Goal: Task Accomplishment & Management: Use online tool/utility

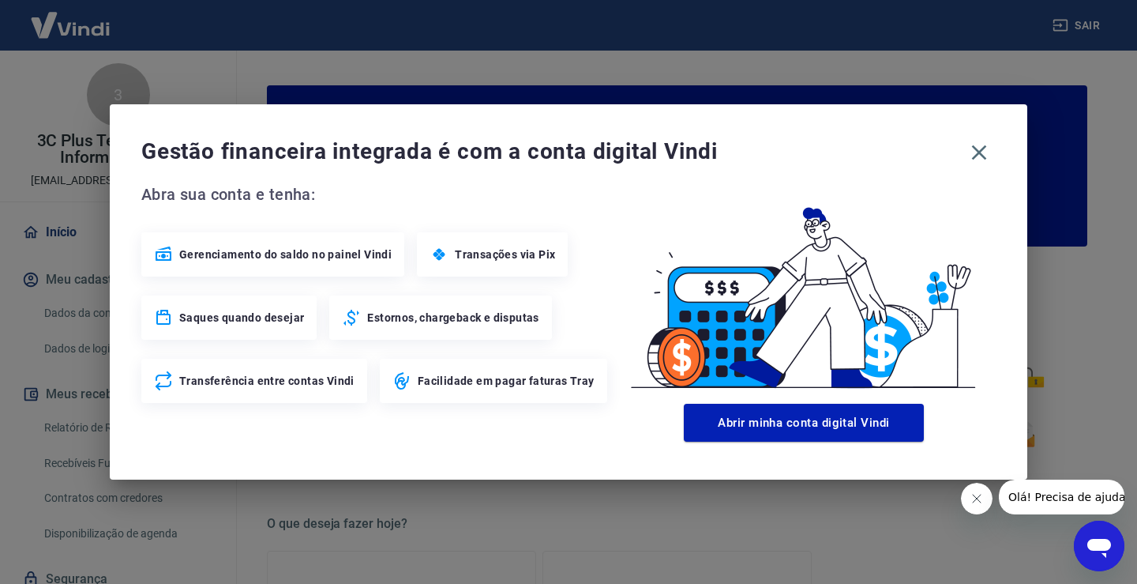
drag, startPoint x: 974, startPoint y: 162, endPoint x: 961, endPoint y: 164, distance: 12.9
click at [973, 162] on icon "button" at bounding box center [978, 152] width 25 height 25
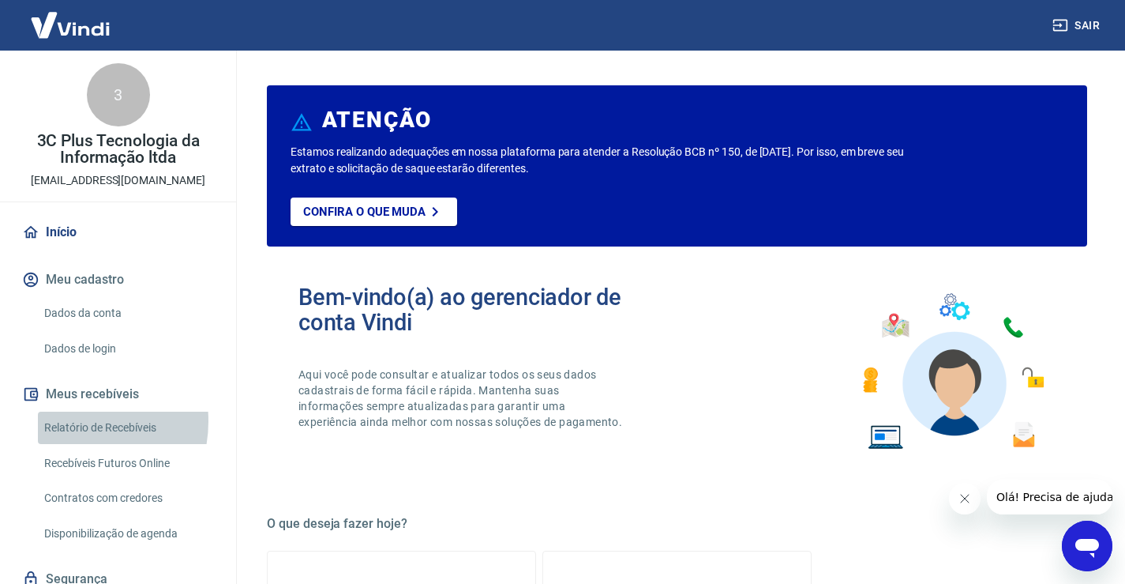
click at [72, 421] on link "Relatório de Recebíveis" at bounding box center [127, 427] width 179 height 32
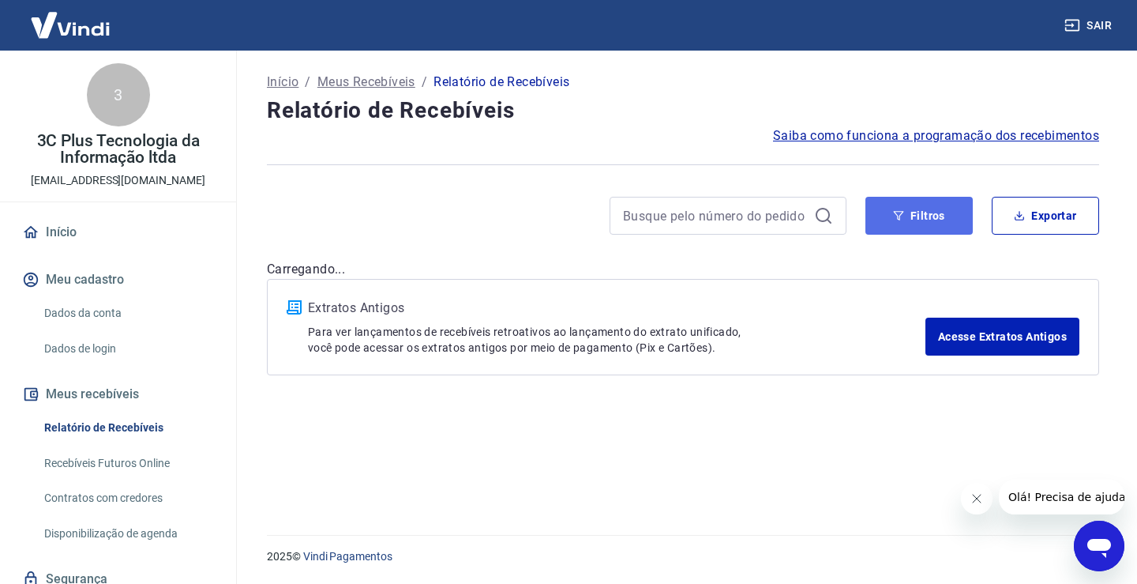
click at [940, 231] on button "Filtros" at bounding box center [918, 216] width 107 height 38
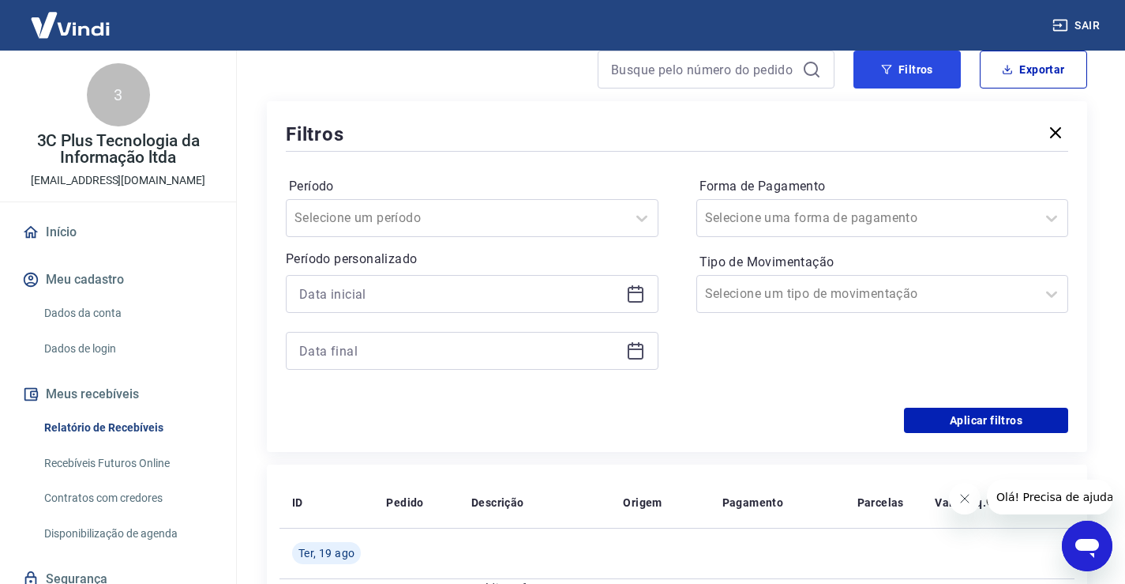
scroll to position [158, 0]
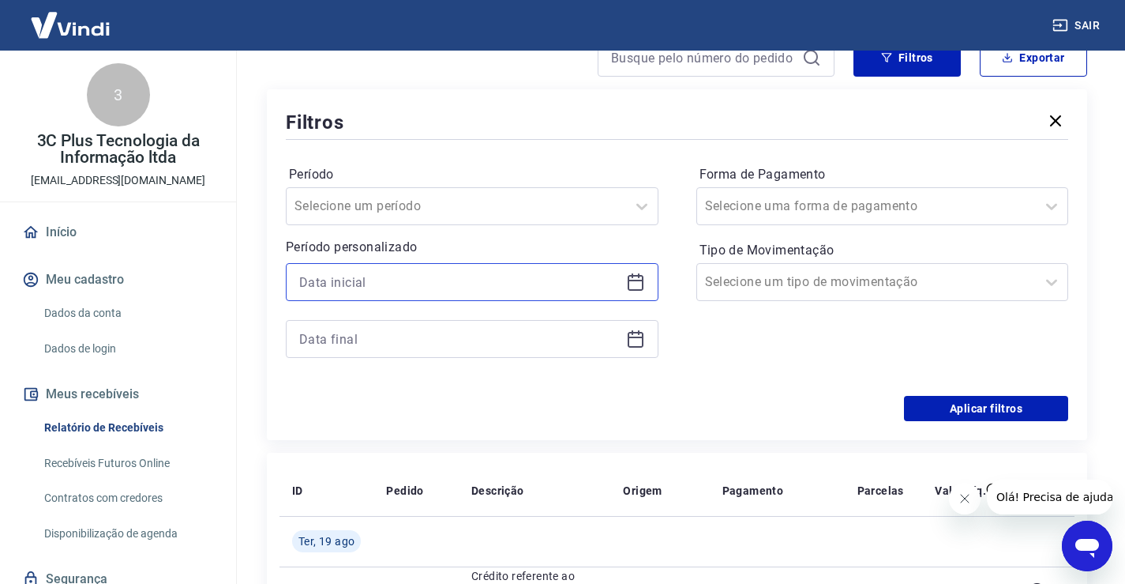
click at [375, 283] on input at bounding box center [459, 282] width 321 height 24
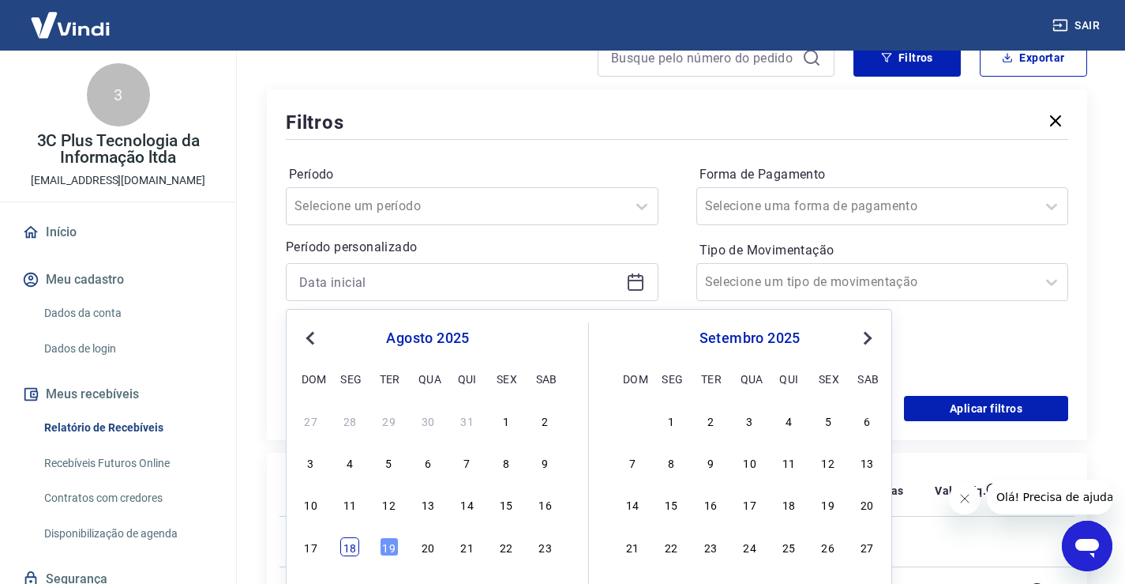
click at [350, 544] on div "18" at bounding box center [349, 546] width 19 height 19
type input "[DATE]"
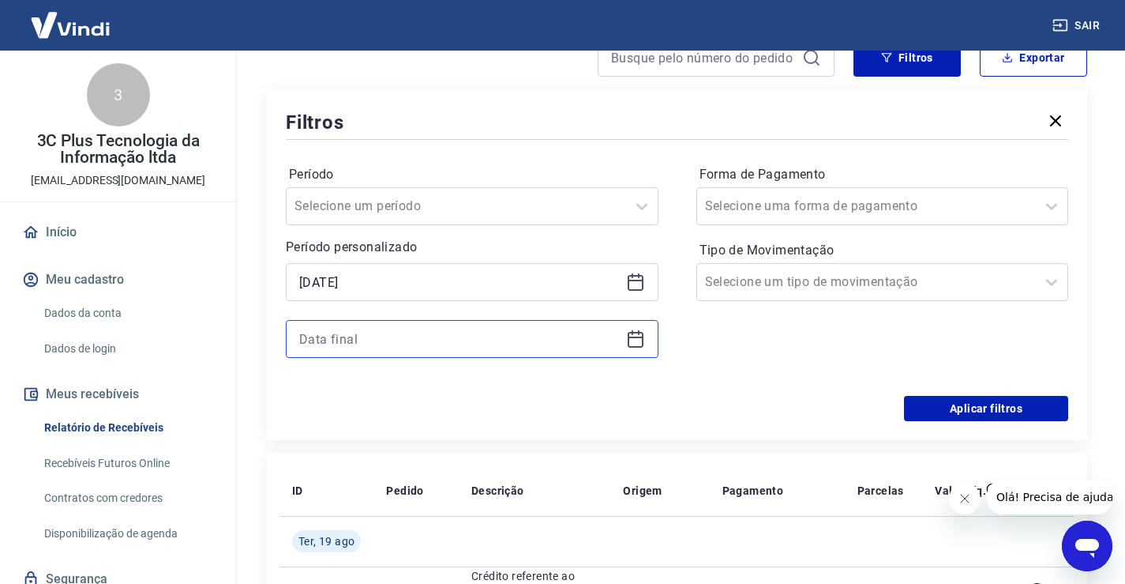
click at [343, 340] on input at bounding box center [459, 339] width 321 height 24
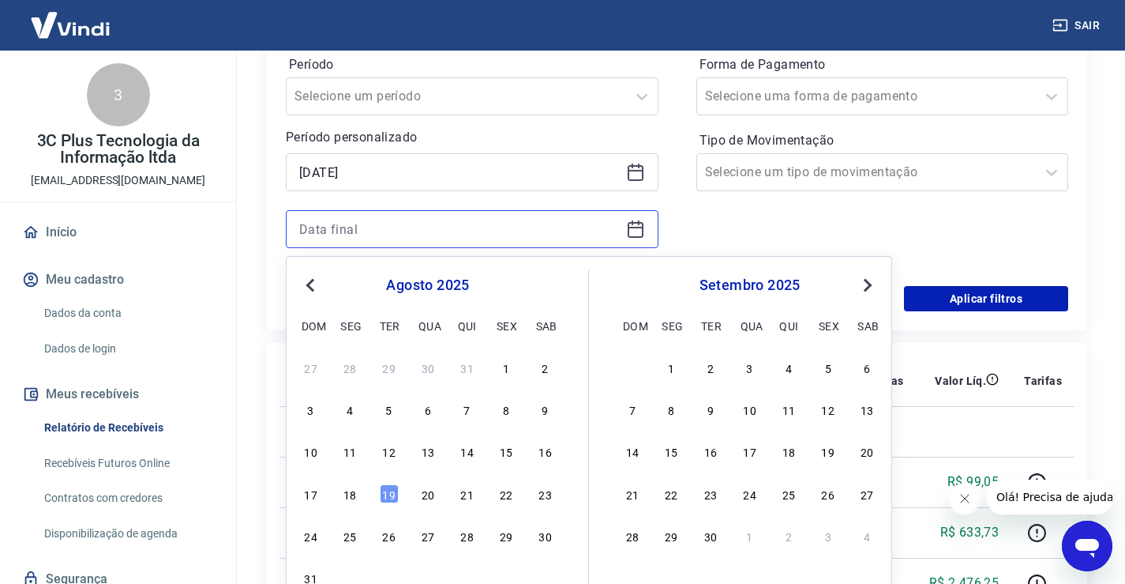
scroll to position [316, 0]
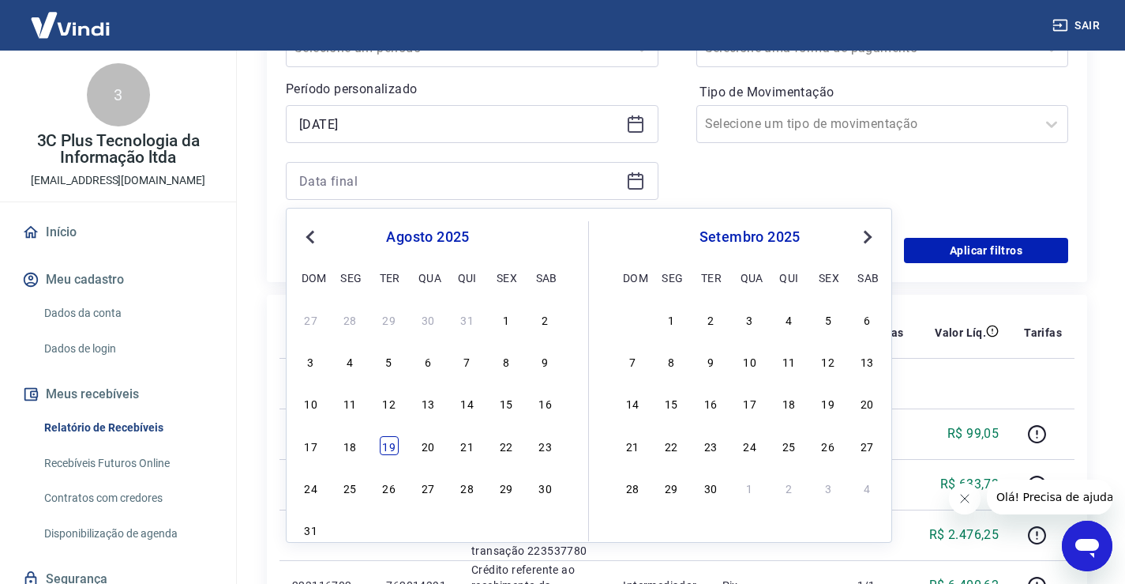
click at [391, 445] on div "19" at bounding box center [389, 445] width 19 height 19
type input "[DATE]"
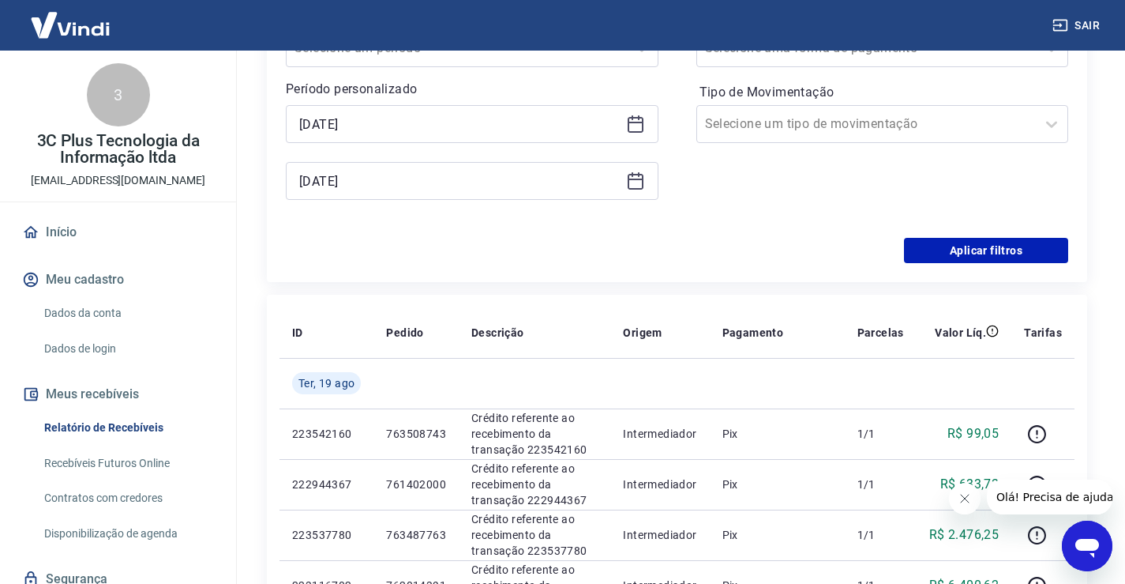
click at [440, 272] on div "Filtros Período Selecione um período Período personalizado Selected date: [DATE…" at bounding box center [677, 106] width 820 height 351
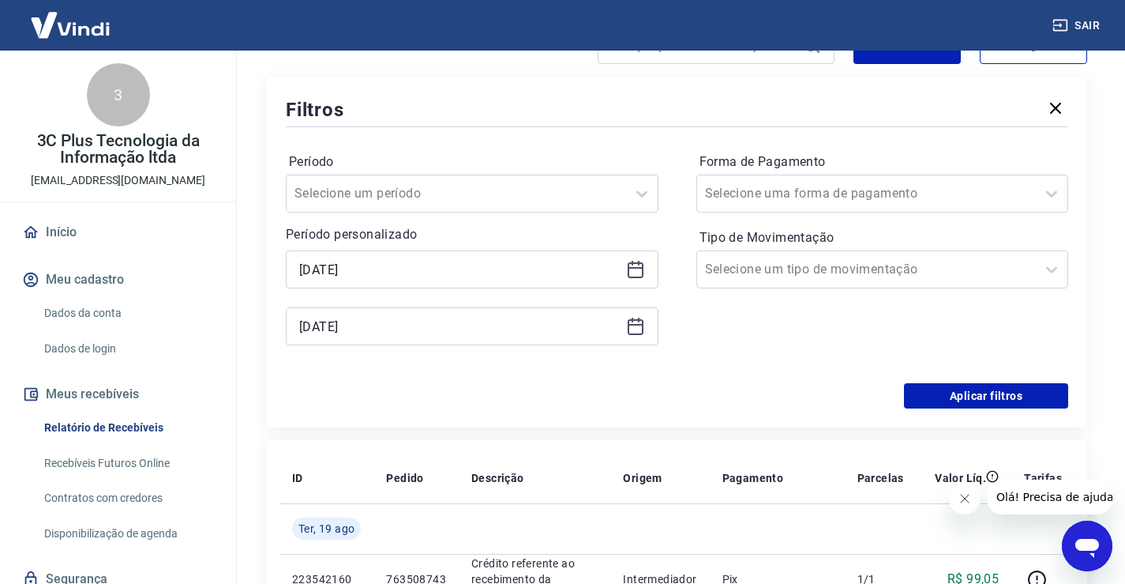
scroll to position [158, 0]
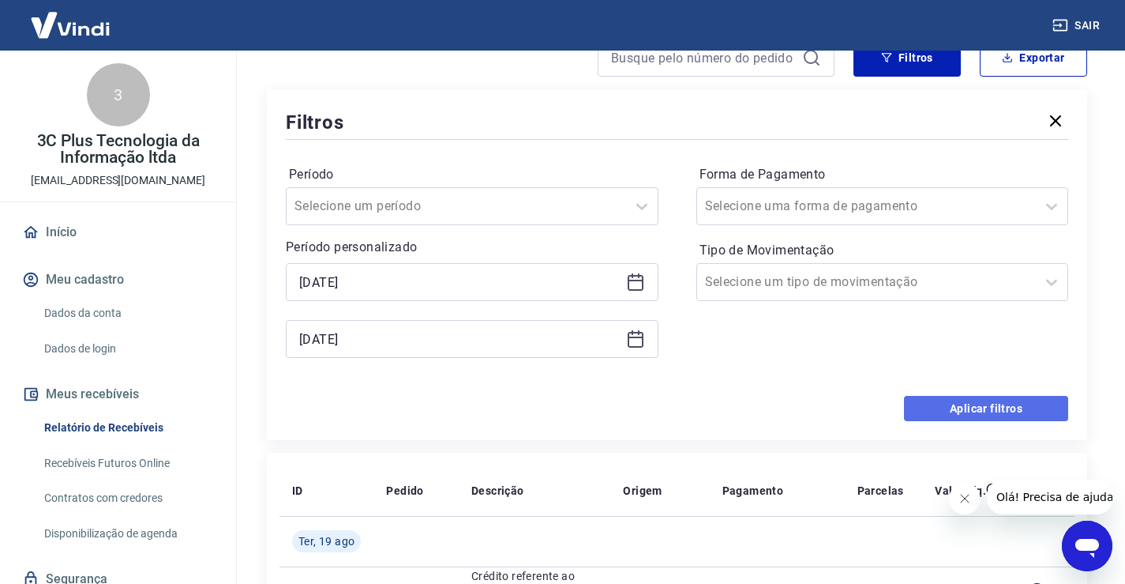
click at [929, 409] on button "Aplicar filtros" at bounding box center [986, 408] width 164 height 25
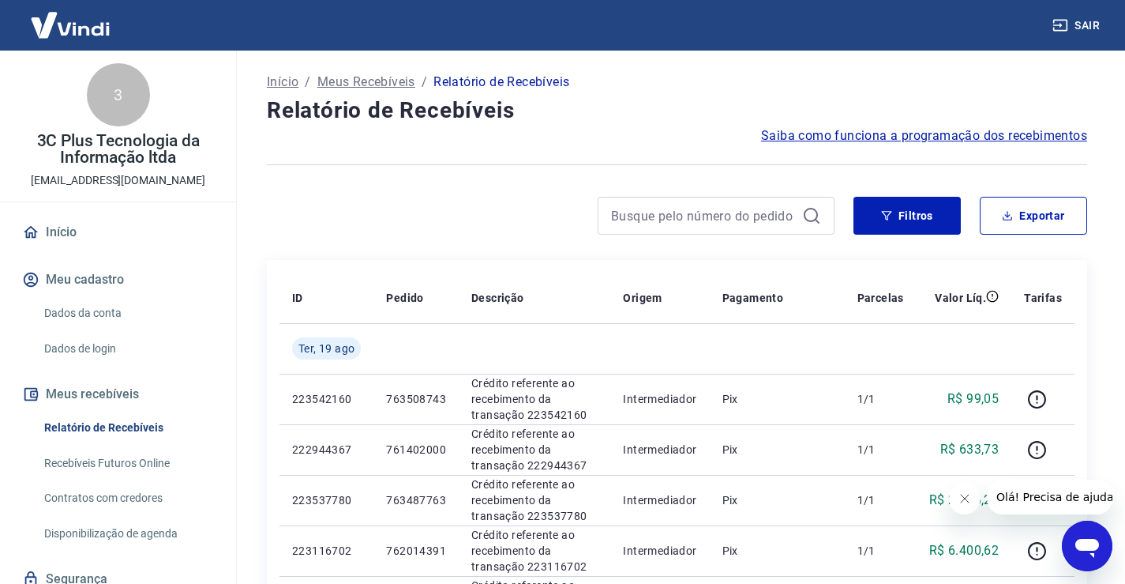
click at [968, 500] on icon "Fechar mensagem da empresa" at bounding box center [964, 498] width 13 height 13
click at [1019, 228] on button "Exportar" at bounding box center [1033, 216] width 107 height 38
type input "[DATE]"
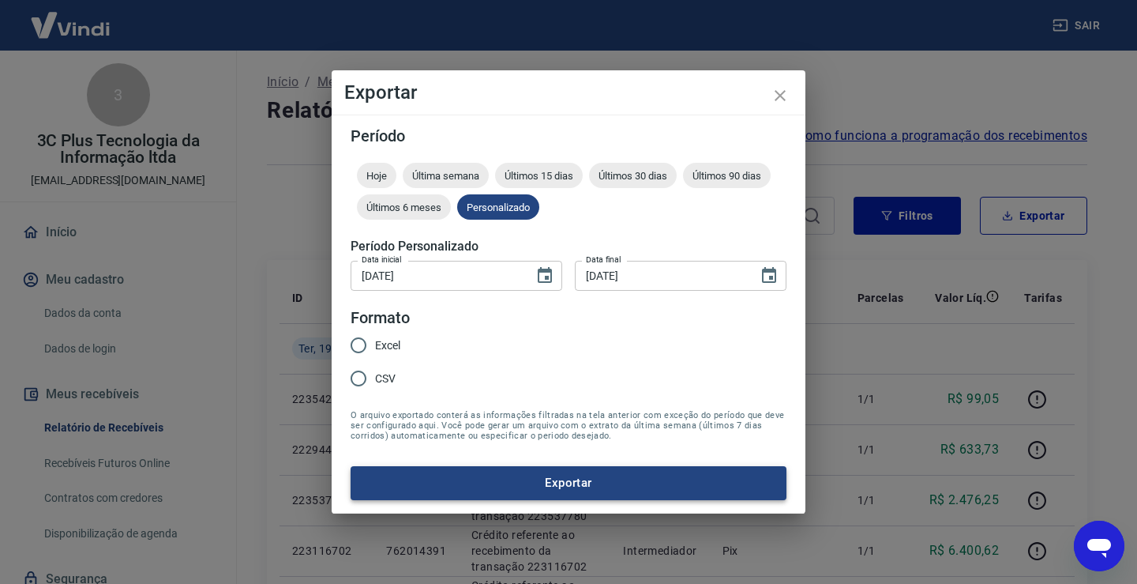
click at [379, 379] on span "CSV" at bounding box center [385, 378] width 21 height 17
click at [355, 380] on input "CSV" at bounding box center [358, 378] width 33 height 33
radio input "true"
drag, startPoint x: 434, startPoint y: 488, endPoint x: 434, endPoint y: 438, distance: 49.7
click at [435, 488] on button "Exportar" at bounding box center [569, 482] width 436 height 33
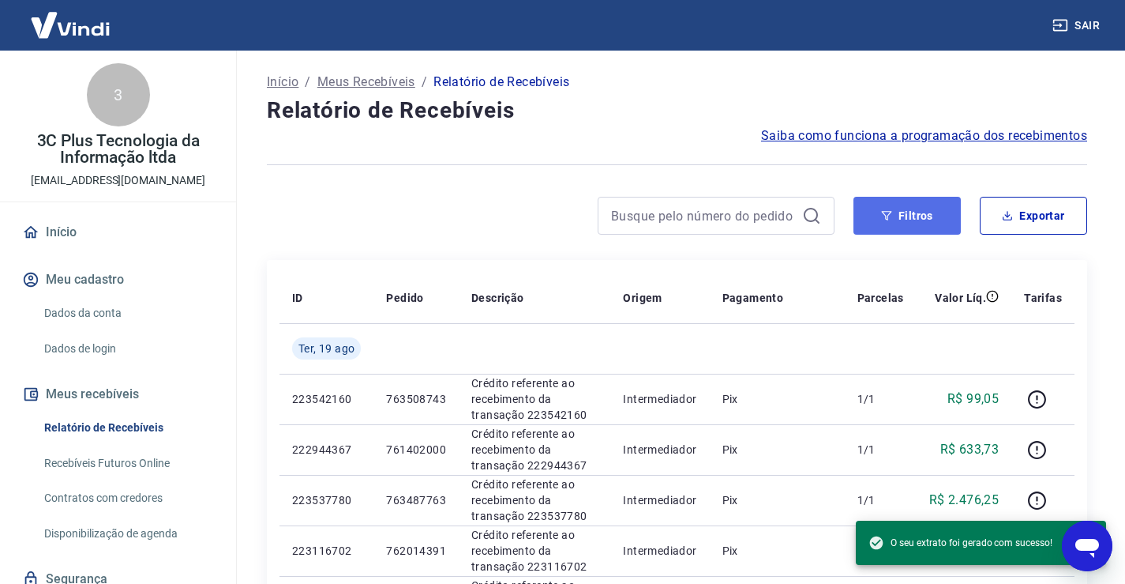
click at [902, 227] on button "Filtros" at bounding box center [907, 216] width 107 height 38
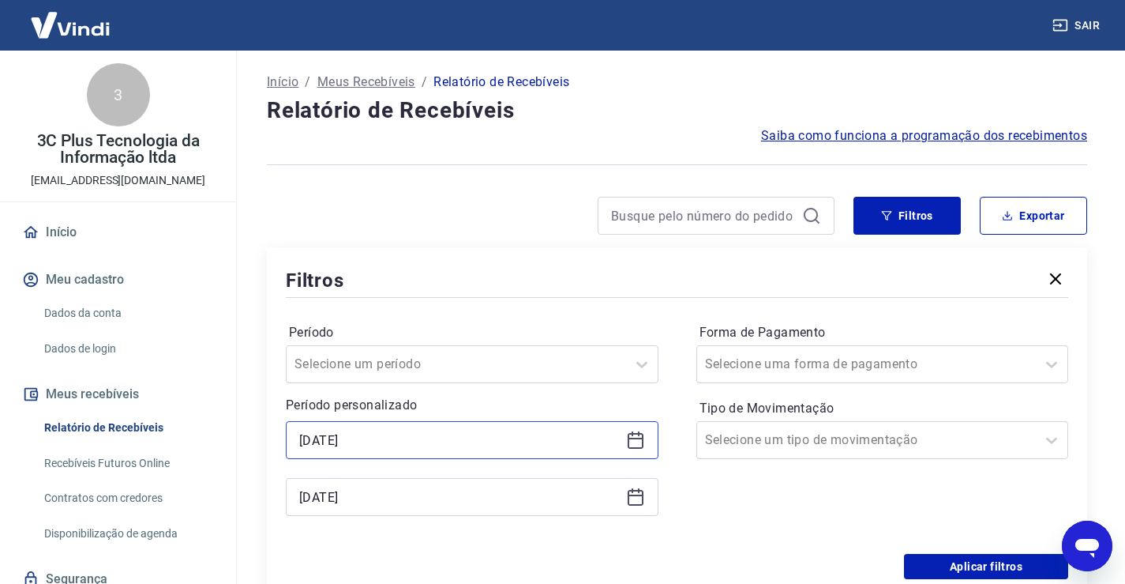
click at [436, 438] on input "[DATE]" at bounding box center [459, 440] width 321 height 24
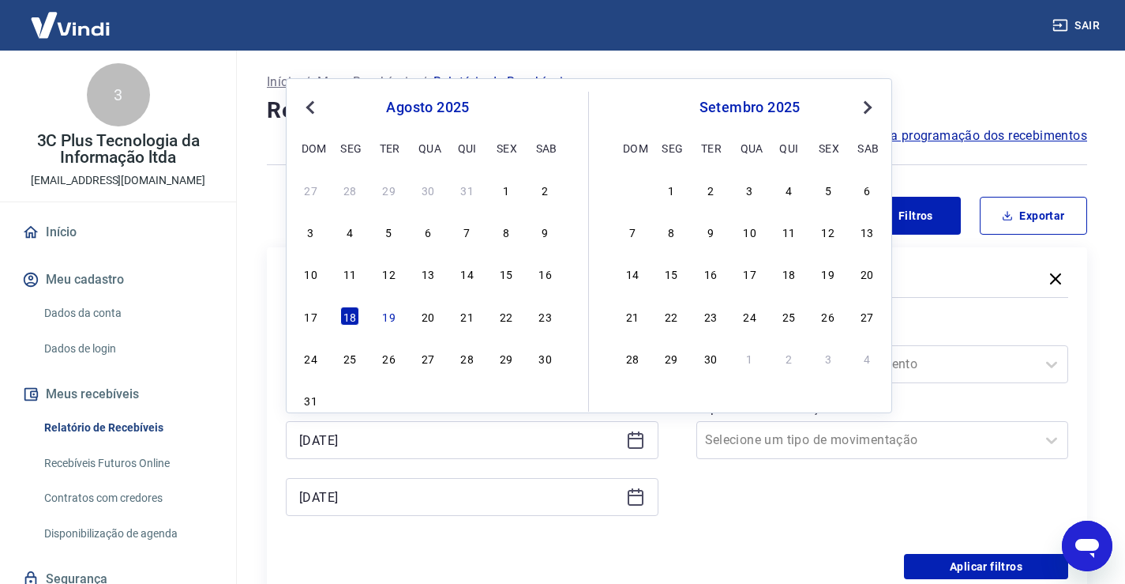
drag, startPoint x: 505, startPoint y: 280, endPoint x: 427, endPoint y: 498, distance: 231.5
click at [506, 281] on div "15" at bounding box center [506, 273] width 19 height 19
type input "[DATE]"
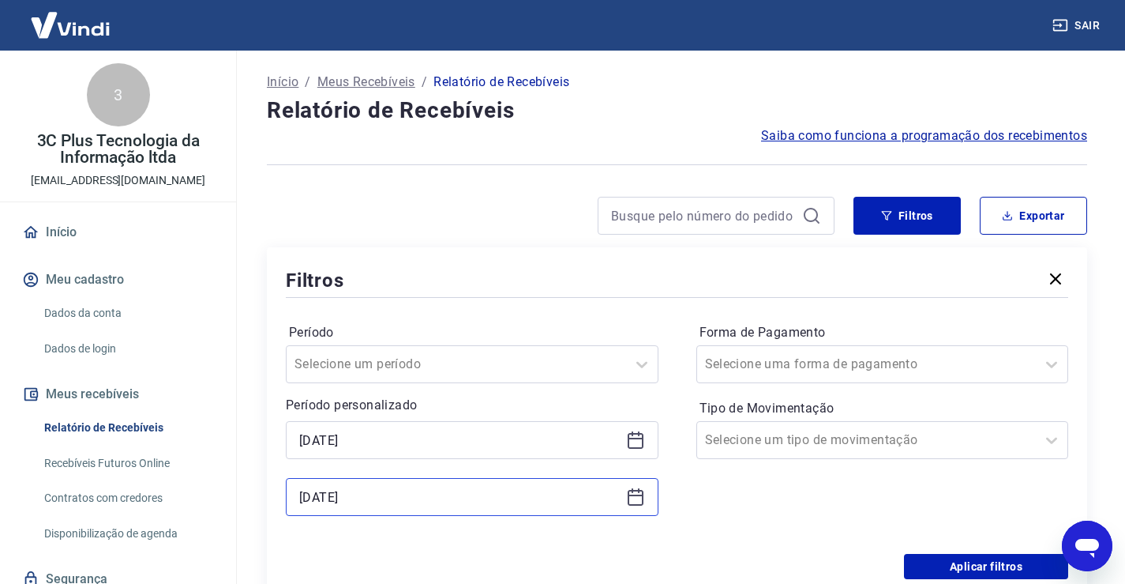
click at [427, 498] on input "[DATE]" at bounding box center [459, 497] width 321 height 24
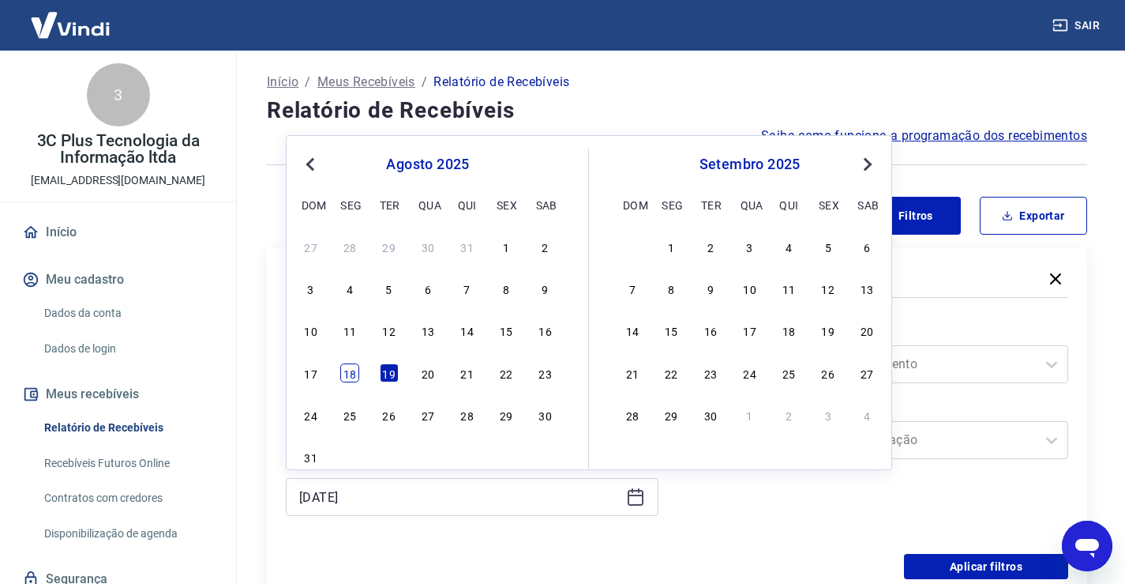
click at [351, 381] on div "18" at bounding box center [349, 372] width 19 height 19
type input "[DATE]"
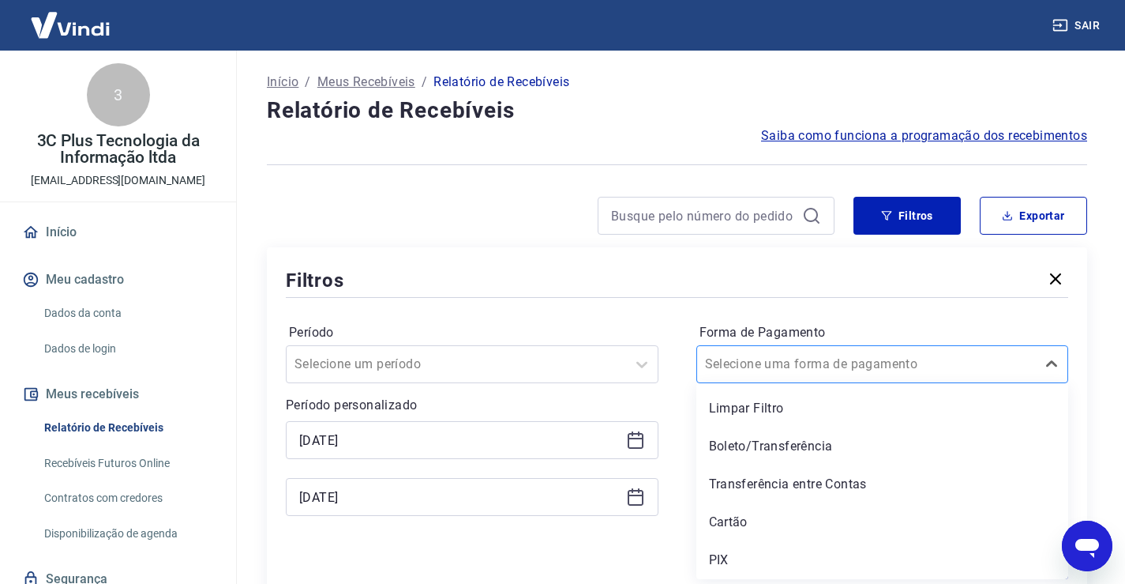
click at [911, 370] on div at bounding box center [867, 364] width 324 height 22
drag, startPoint x: 791, startPoint y: 526, endPoint x: 704, endPoint y: 294, distance: 248.1
click at [790, 526] on div "Cartão" at bounding box center [882, 522] width 373 height 32
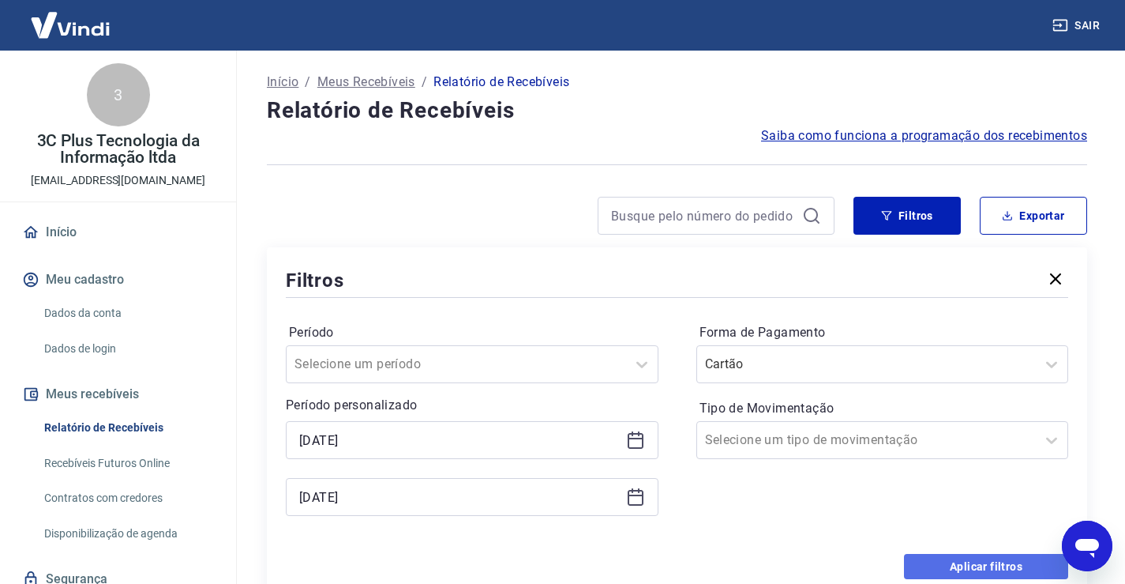
click at [1002, 576] on button "Aplicar filtros" at bounding box center [986, 566] width 164 height 25
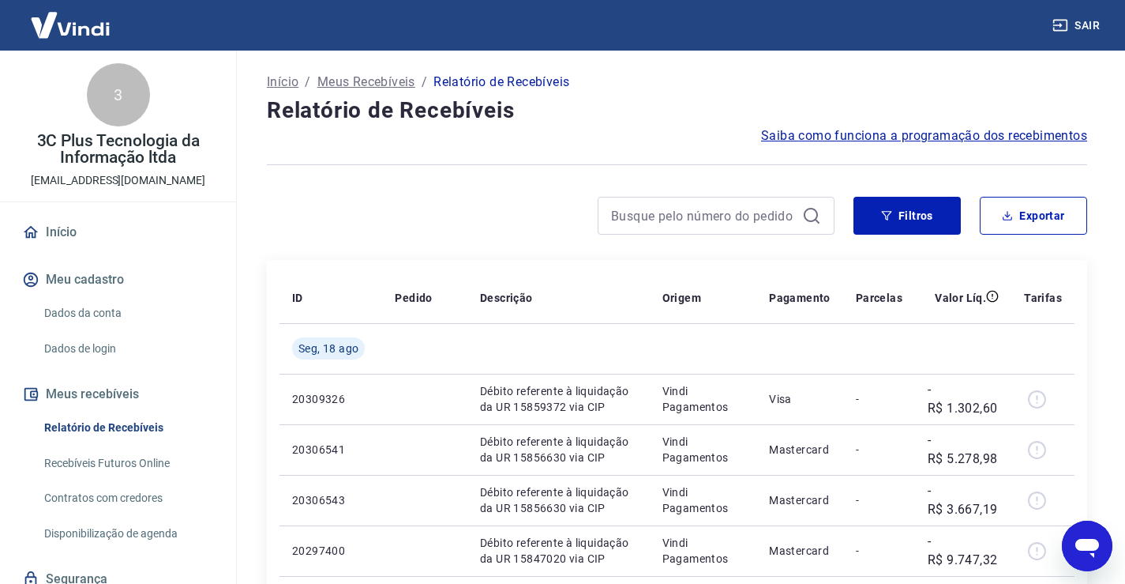
click at [1019, 236] on div "Filtros Exportar" at bounding box center [677, 222] width 820 height 51
click at [1023, 214] on button "Exportar" at bounding box center [1033, 216] width 107 height 38
type input "[DATE]"
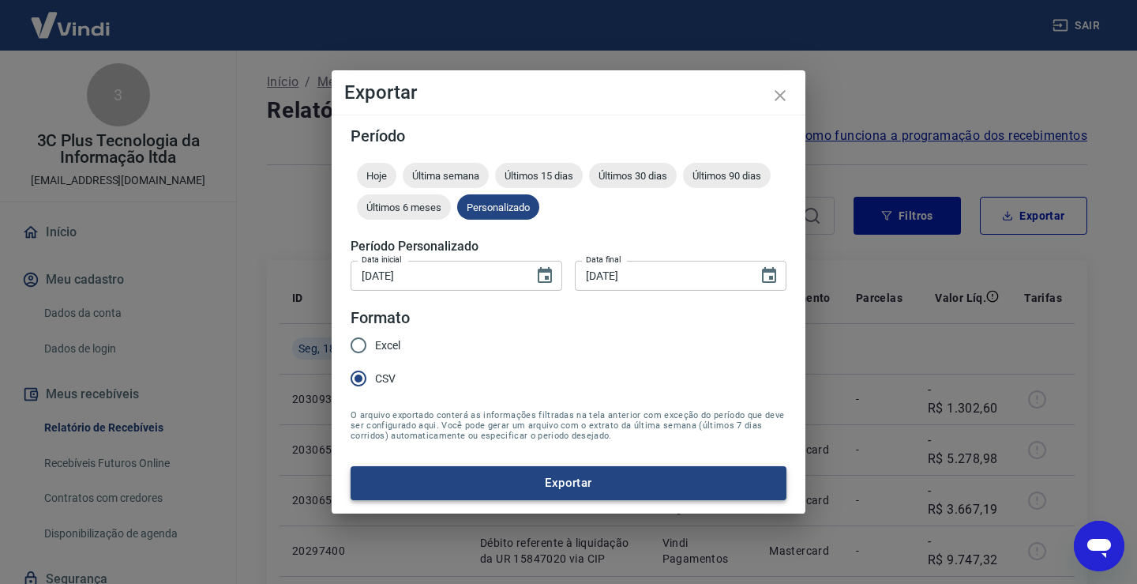
drag, startPoint x: 458, startPoint y: 487, endPoint x: 459, endPoint y: 473, distance: 14.2
click at [458, 486] on button "Exportar" at bounding box center [569, 482] width 436 height 33
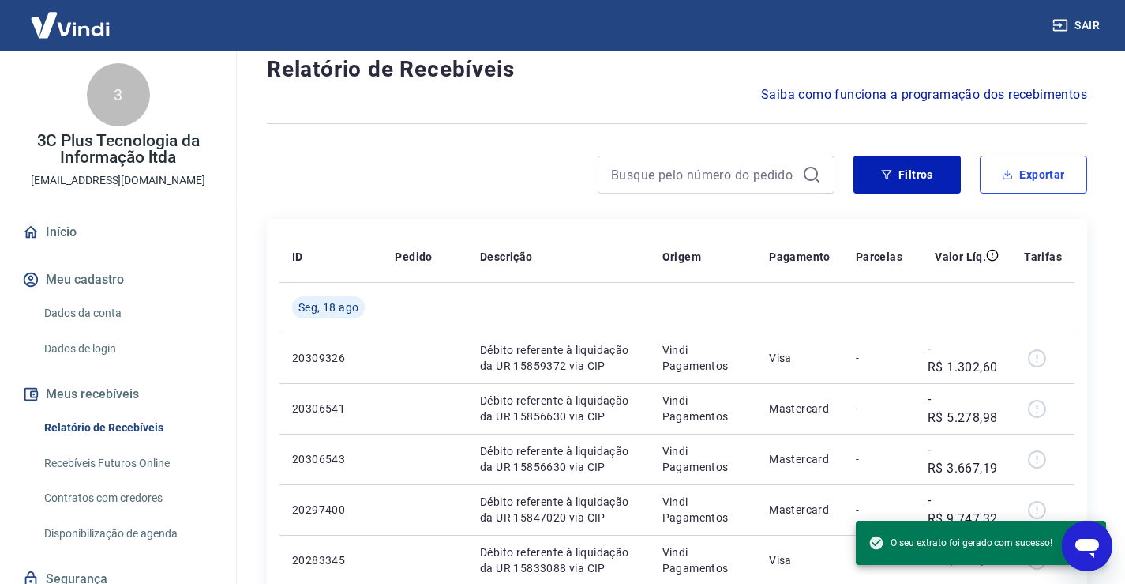
scroll to position [79, 0]
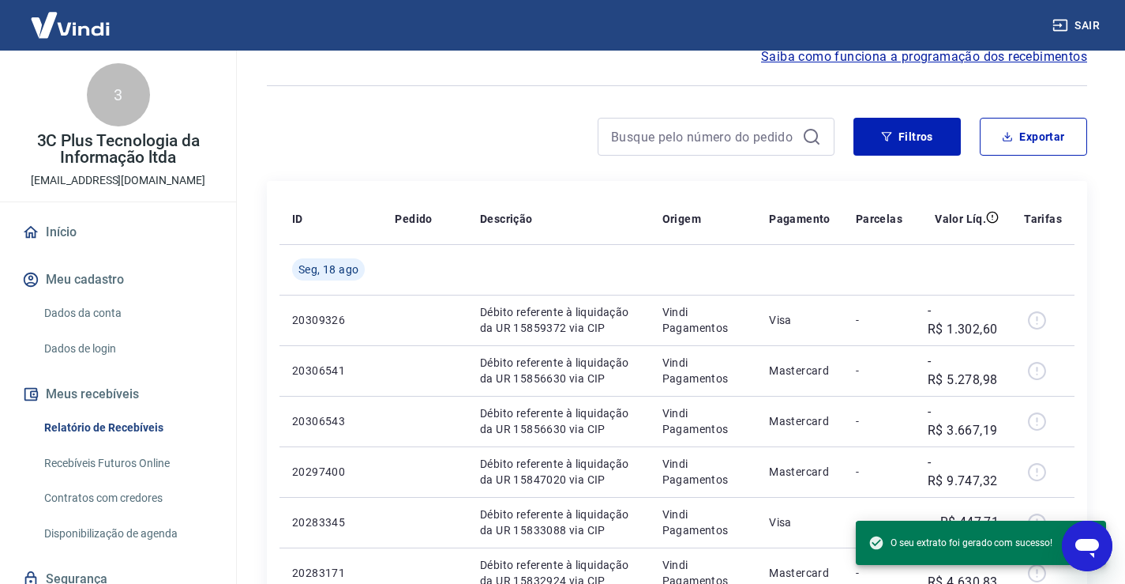
click at [924, 161] on div "Filtros Exportar" at bounding box center [677, 143] width 820 height 51
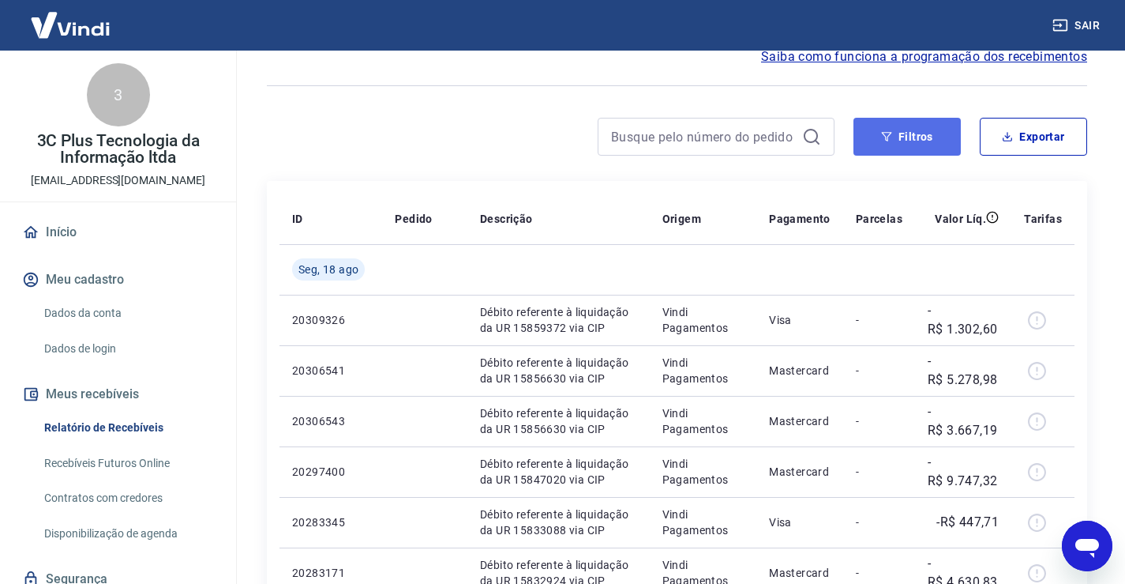
click at [918, 132] on button "Filtros" at bounding box center [907, 137] width 107 height 38
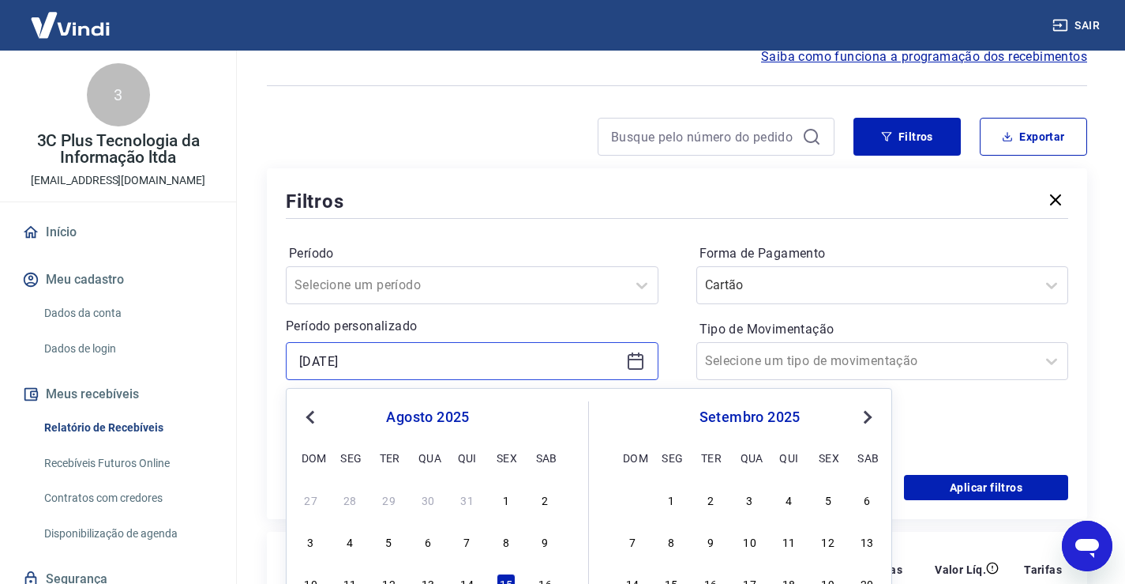
click at [338, 366] on input "[DATE]" at bounding box center [459, 361] width 321 height 24
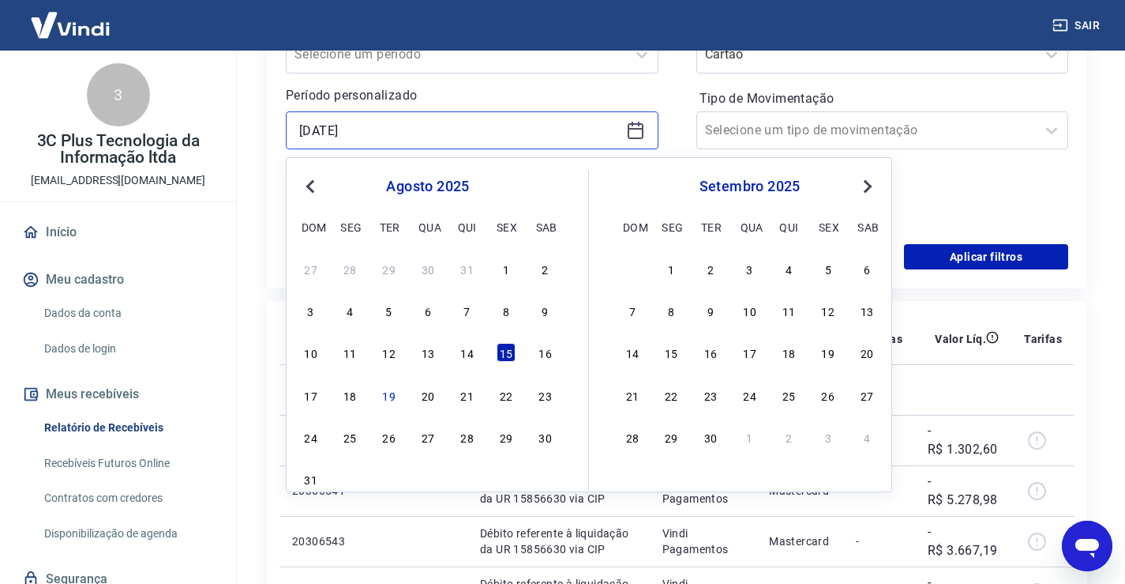
scroll to position [316, 0]
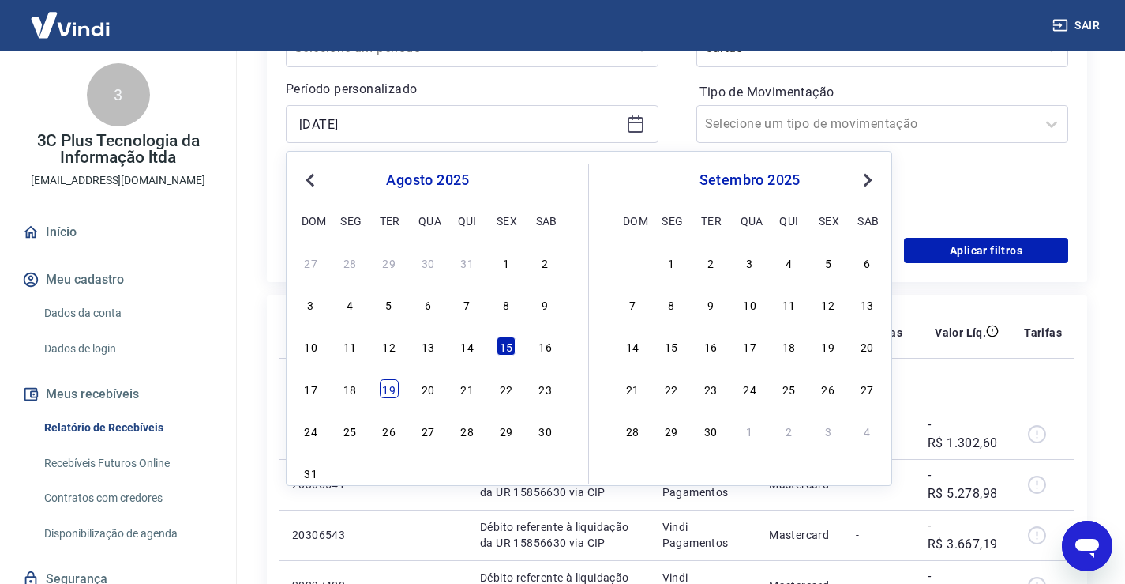
click at [384, 381] on div "19" at bounding box center [389, 388] width 19 height 19
type input "[DATE]"
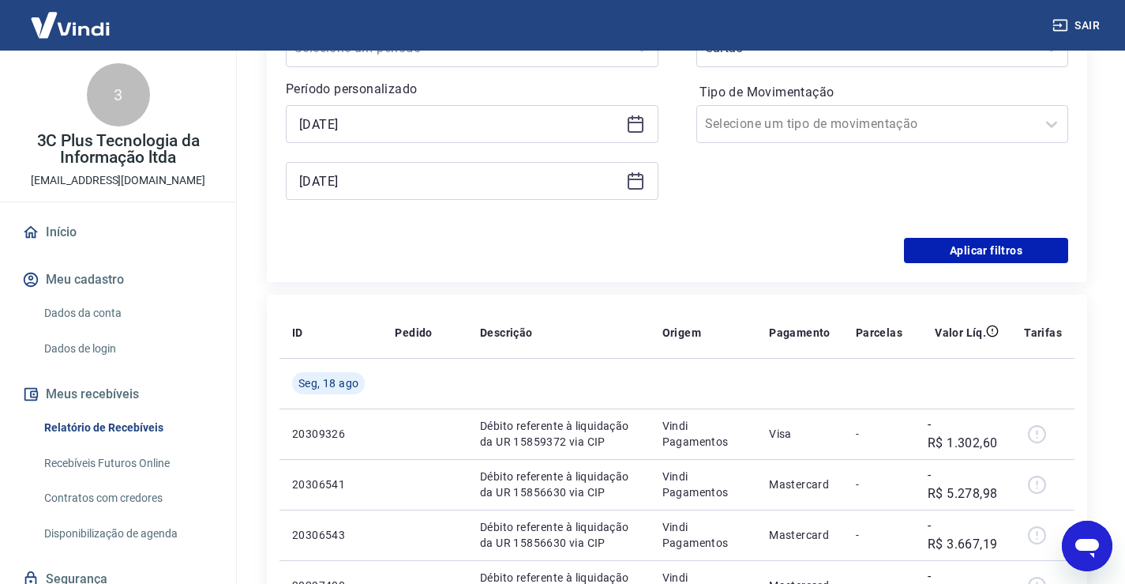
click at [384, 195] on div "Período Selecione um período Período personalizado Selected date: [DATE] [DATE]…" at bounding box center [472, 111] width 373 height 215
click at [384, 183] on input "[DATE]" at bounding box center [459, 181] width 321 height 24
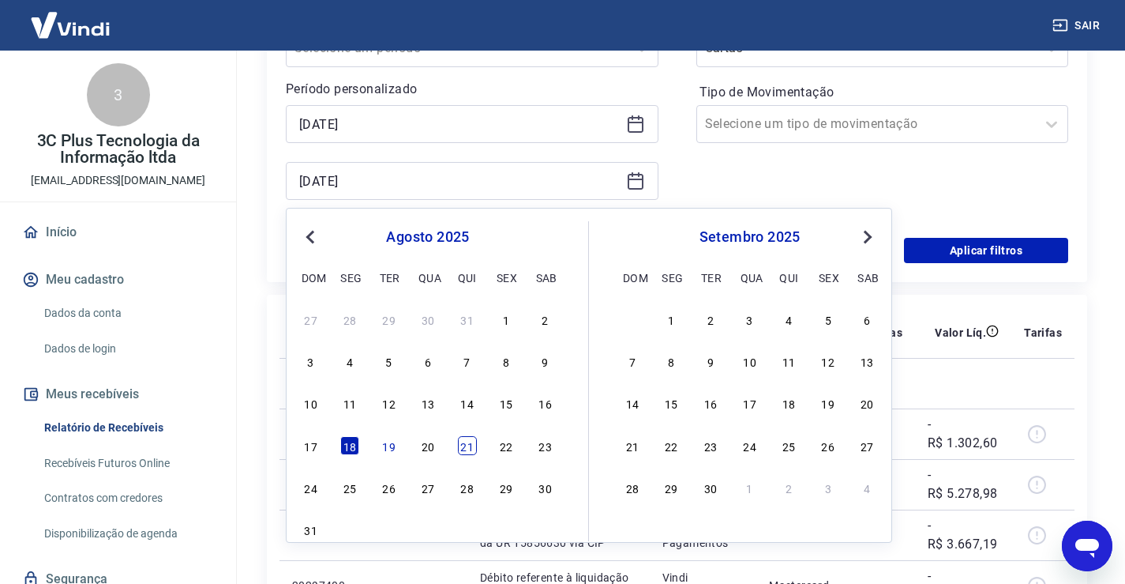
click at [461, 441] on div "21" at bounding box center [467, 445] width 19 height 19
type input "[DATE]"
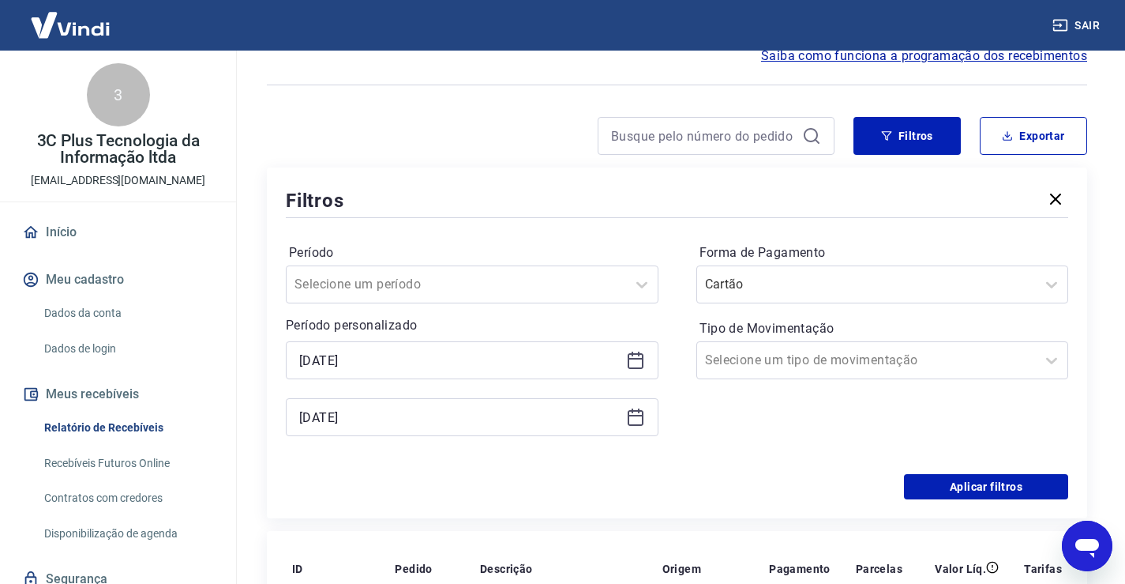
scroll to position [79, 0]
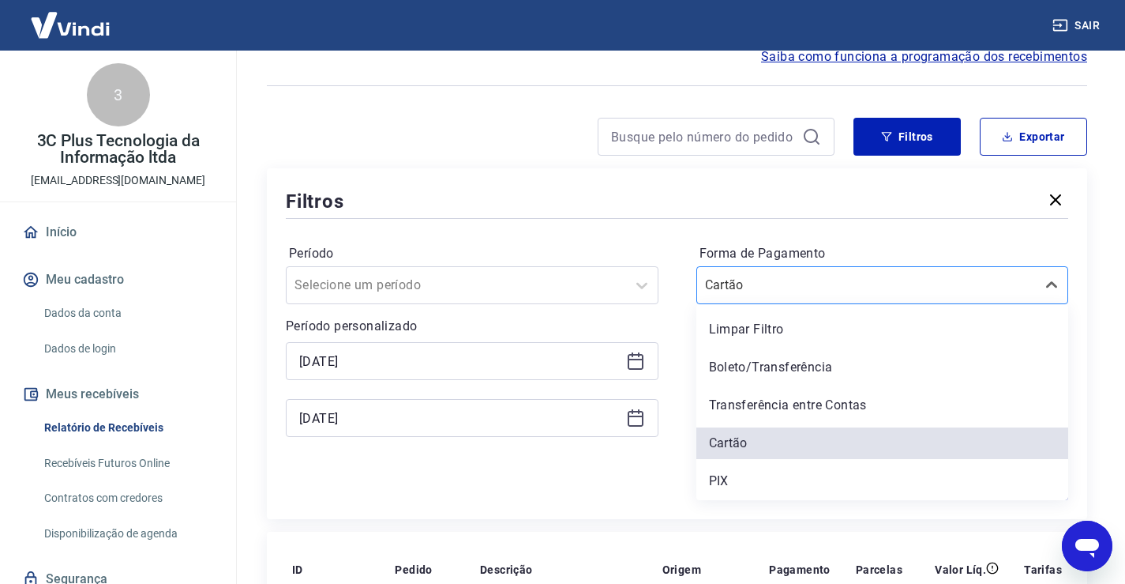
click at [757, 288] on input "Forma de Pagamento" at bounding box center [784, 285] width 159 height 19
click at [749, 218] on hr at bounding box center [677, 218] width 782 height 1
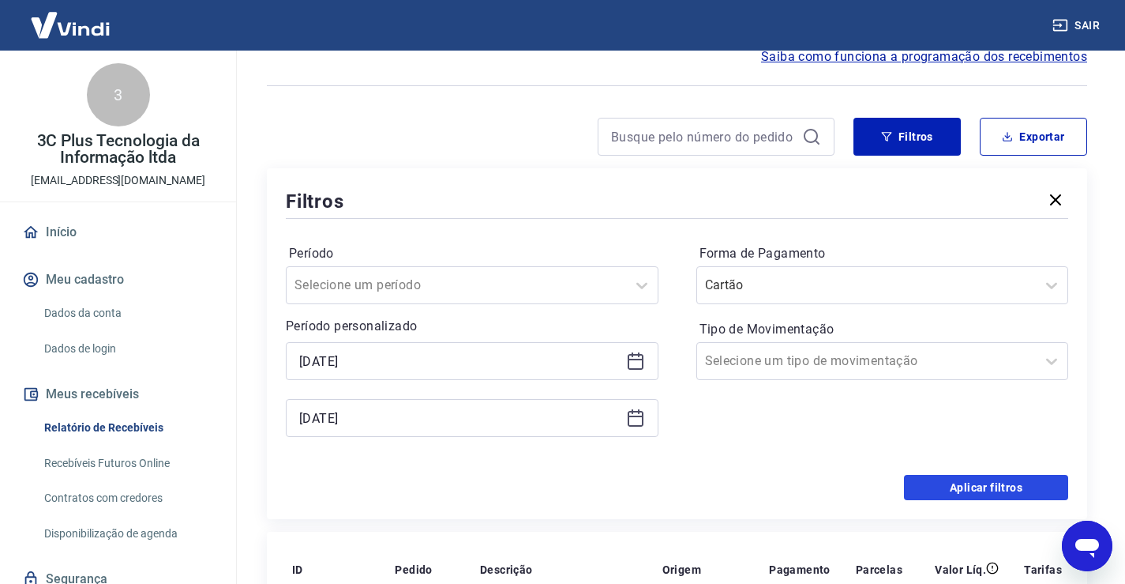
drag, startPoint x: 926, startPoint y: 482, endPoint x: 834, endPoint y: 380, distance: 138.1
click at [926, 483] on button "Aplicar filtros" at bounding box center [986, 487] width 164 height 25
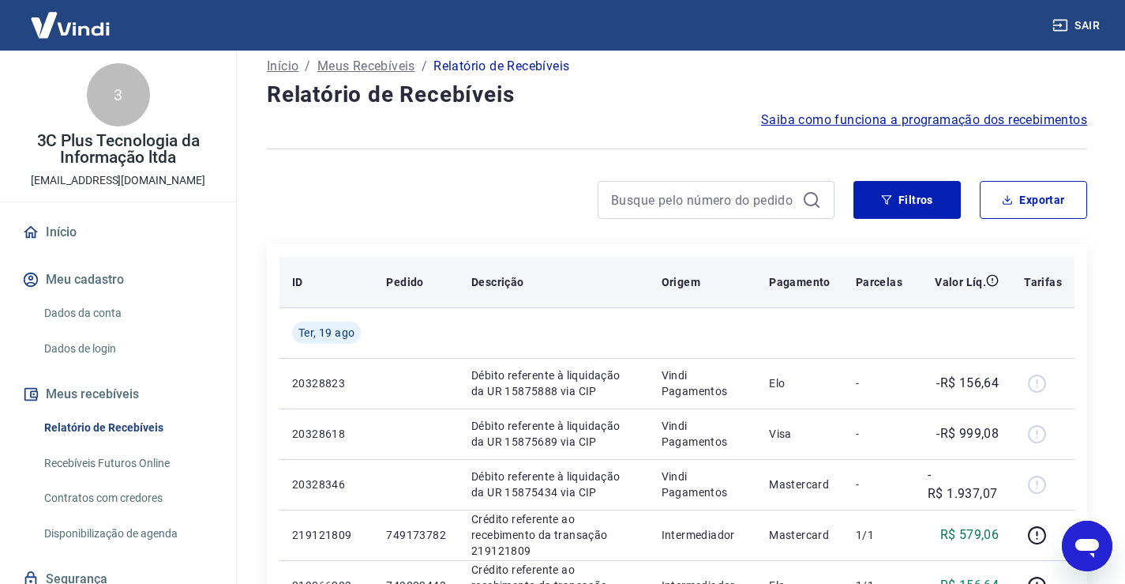
scroll to position [2, 0]
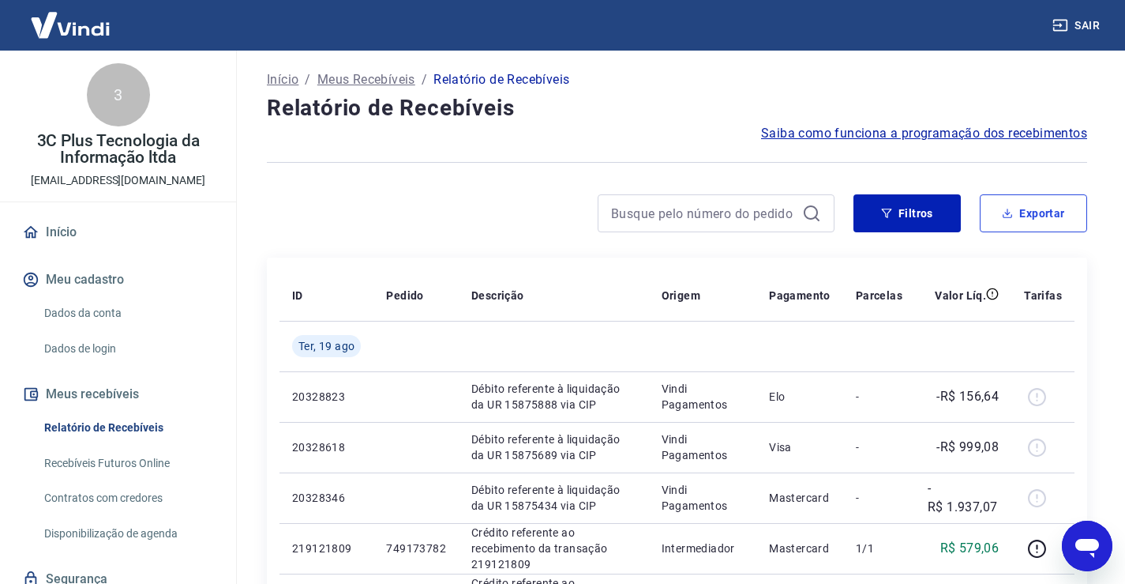
click at [989, 205] on button "Exportar" at bounding box center [1033, 213] width 107 height 38
type input "[DATE]"
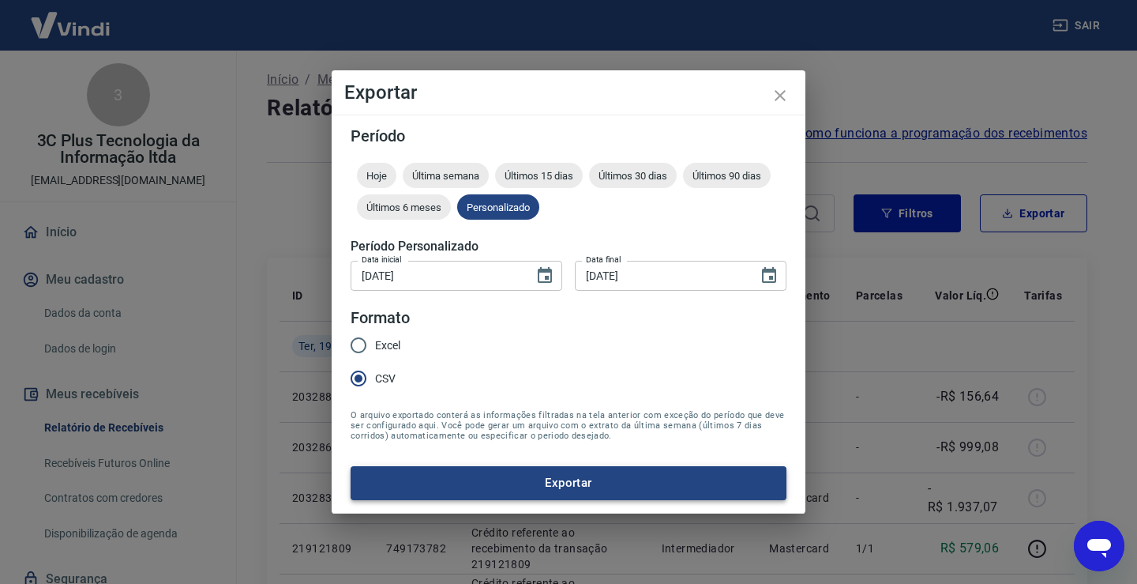
click at [449, 488] on button "Exportar" at bounding box center [569, 482] width 436 height 33
